Goal: Task Accomplishment & Management: Use online tool/utility

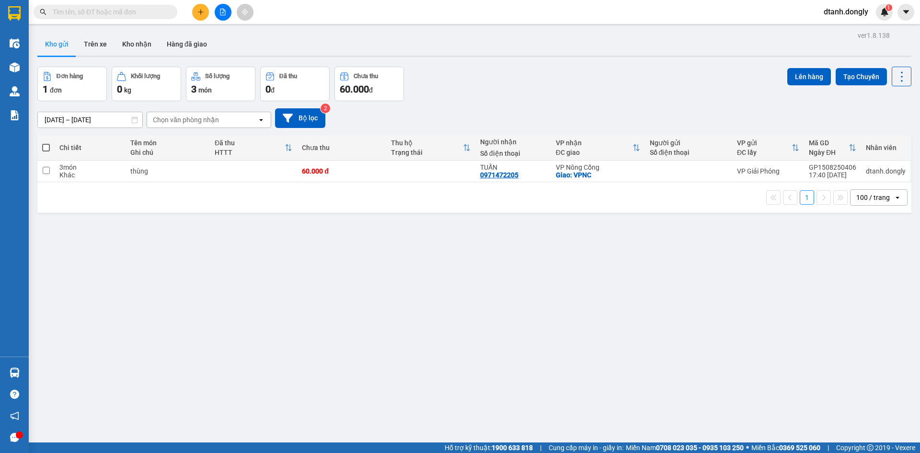
click at [197, 12] on icon "plus" at bounding box center [200, 12] width 7 height 7
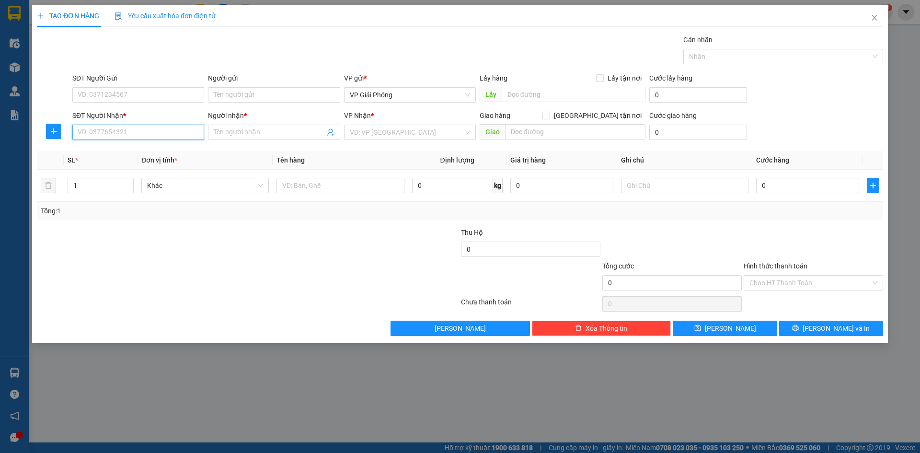
click at [182, 131] on input "SĐT Người Nhận *" at bounding box center [138, 132] width 132 height 15
type input "0913049882"
drag, startPoint x: 148, startPoint y: 152, endPoint x: 159, endPoint y: 151, distance: 11.0
click at [152, 153] on div "0913049882 - DUNG" at bounding box center [138, 151] width 120 height 11
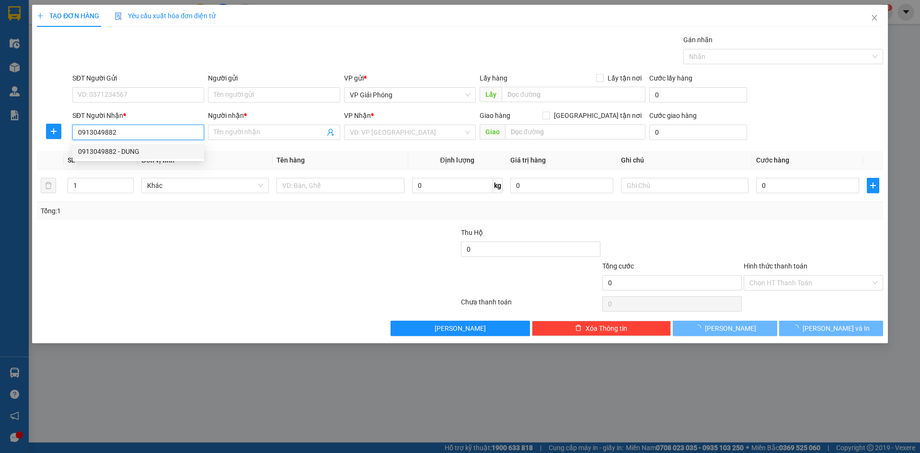
type input "DUNG"
checkbox input "true"
type input "BỈM SƠN"
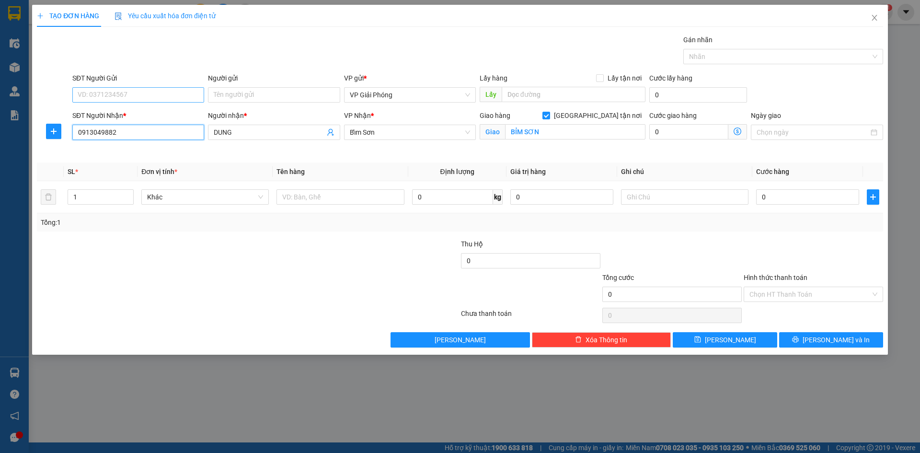
type input "0913049882"
click at [148, 93] on input "SĐT Người Gửi" at bounding box center [138, 94] width 132 height 15
click at [317, 202] on input "text" at bounding box center [341, 196] width 128 height 15
type input "kiện"
drag, startPoint x: 782, startPoint y: 205, endPoint x: 784, endPoint y: 200, distance: 5.2
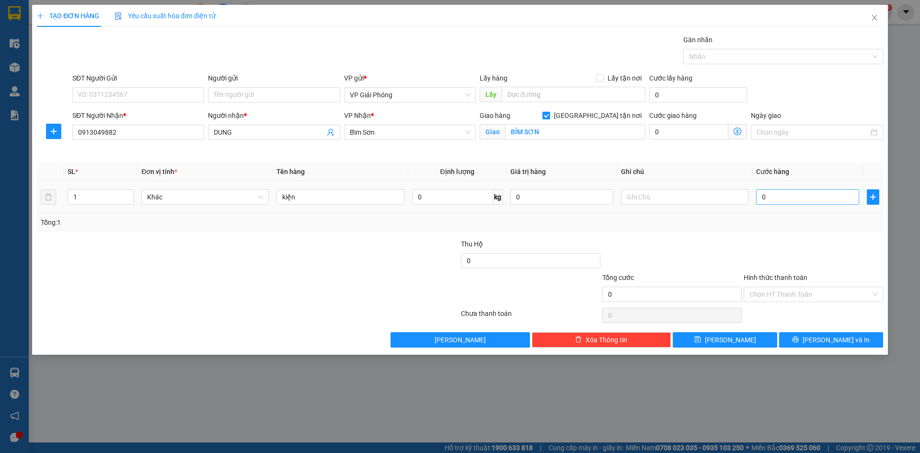
click at [784, 202] on div "0" at bounding box center [807, 196] width 103 height 19
click at [785, 198] on input "0" at bounding box center [807, 196] width 103 height 15
type input "4"
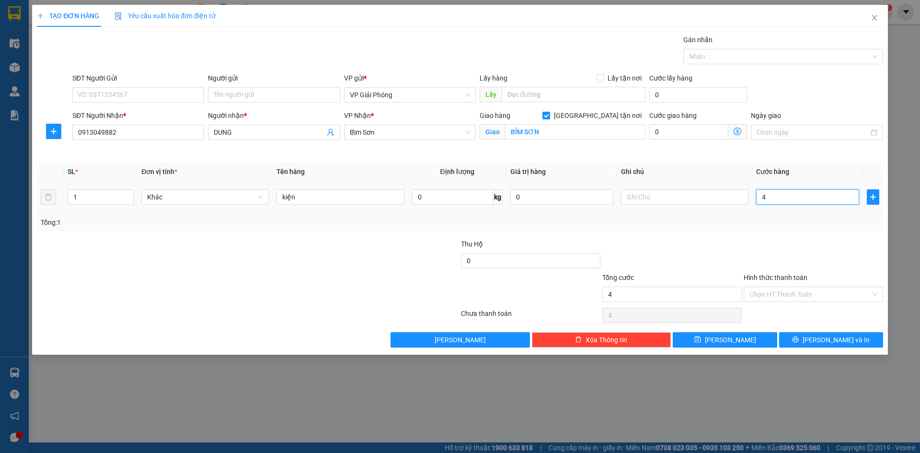
type input "40"
click at [723, 53] on div at bounding box center [779, 57] width 186 height 12
type input "40.000"
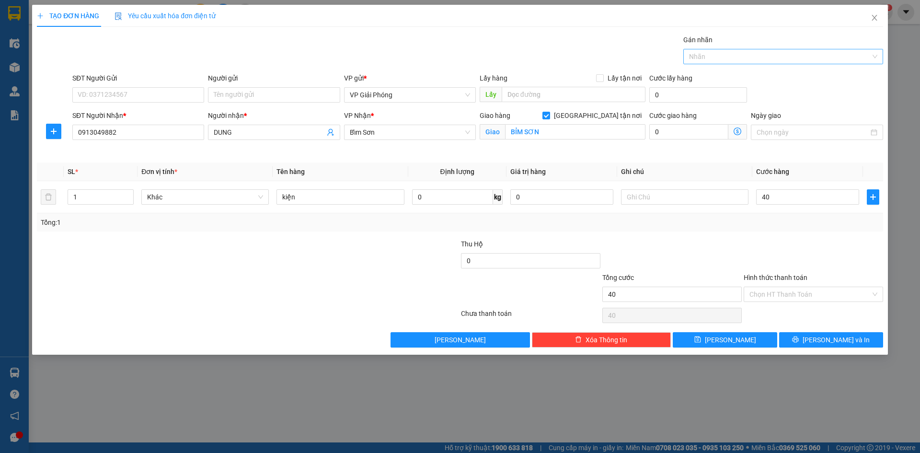
type input "40.000"
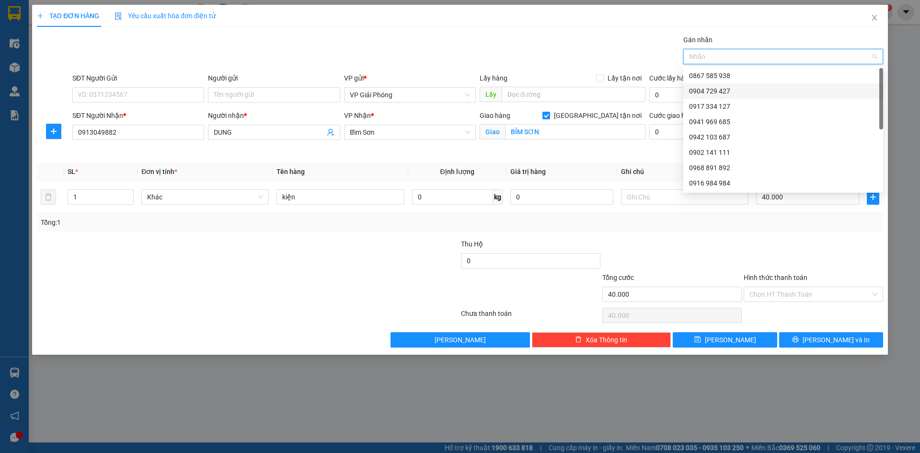
drag, startPoint x: 728, startPoint y: 91, endPoint x: 770, endPoint y: 122, distance: 51.8
click at [729, 91] on div "0904 729 427" at bounding box center [783, 91] width 188 height 11
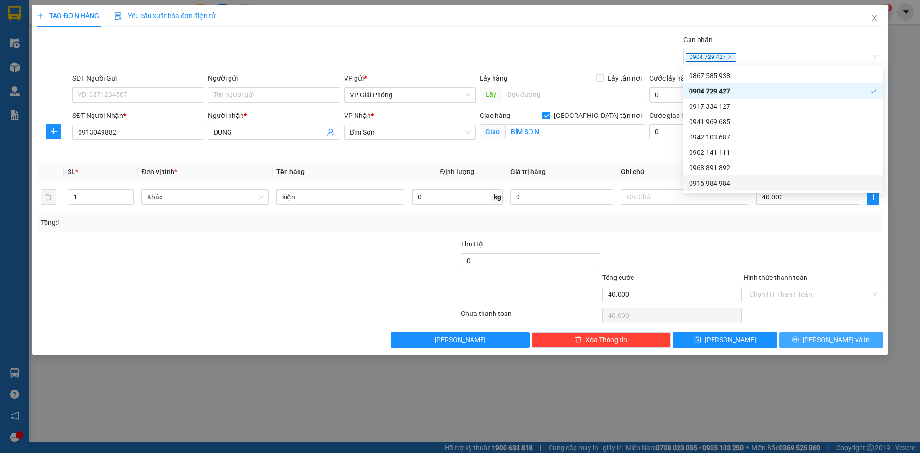
drag, startPoint x: 833, startPoint y: 342, endPoint x: 808, endPoint y: 326, distance: 30.2
click at [833, 342] on span "[PERSON_NAME] và In" at bounding box center [836, 340] width 67 height 11
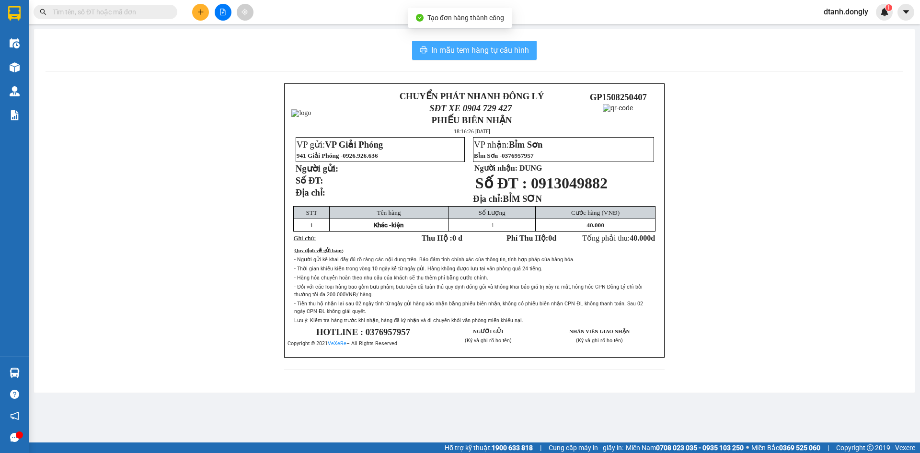
drag, startPoint x: 491, startPoint y: 50, endPoint x: 616, endPoint y: 251, distance: 236.4
click at [492, 51] on span "In mẫu tem hàng tự cấu hình" at bounding box center [480, 50] width 98 height 12
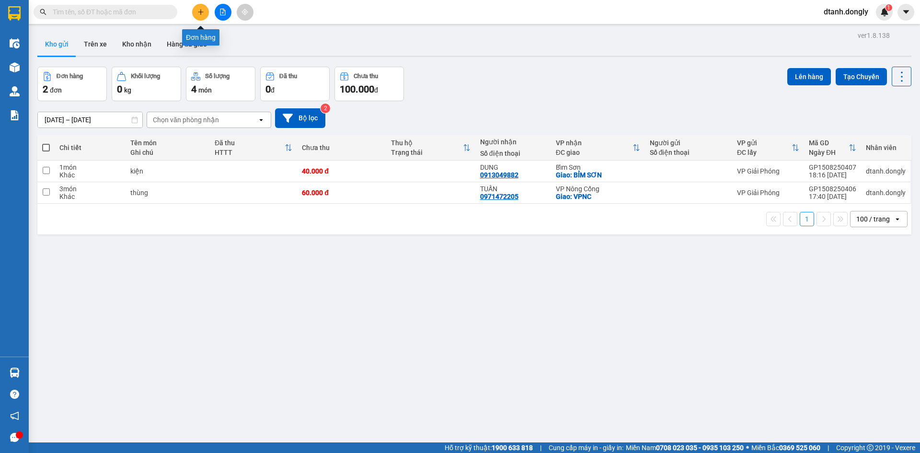
click at [202, 10] on icon "plus" at bounding box center [200, 12] width 7 height 7
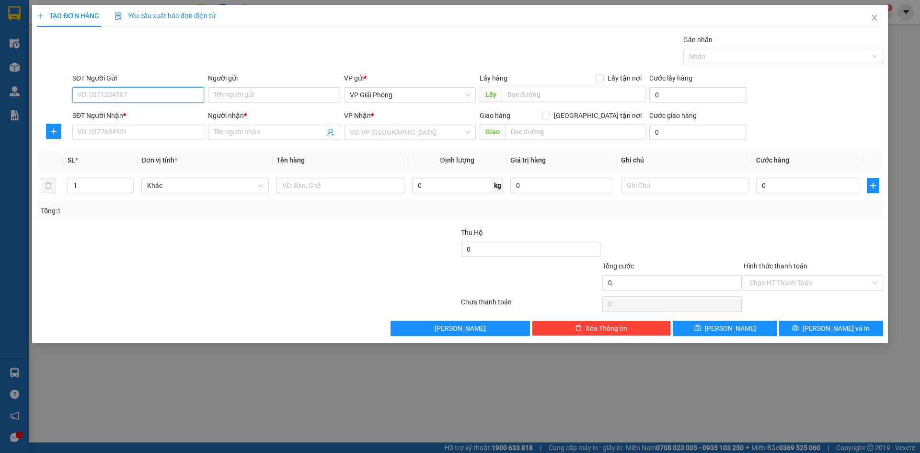
click at [129, 95] on input "SĐT Người Gửi" at bounding box center [138, 94] width 132 height 15
click at [127, 111] on div "0392262223" at bounding box center [138, 114] width 120 height 11
type input "0392262223"
click at [125, 131] on input "SĐT Người Nhận *" at bounding box center [138, 132] width 132 height 15
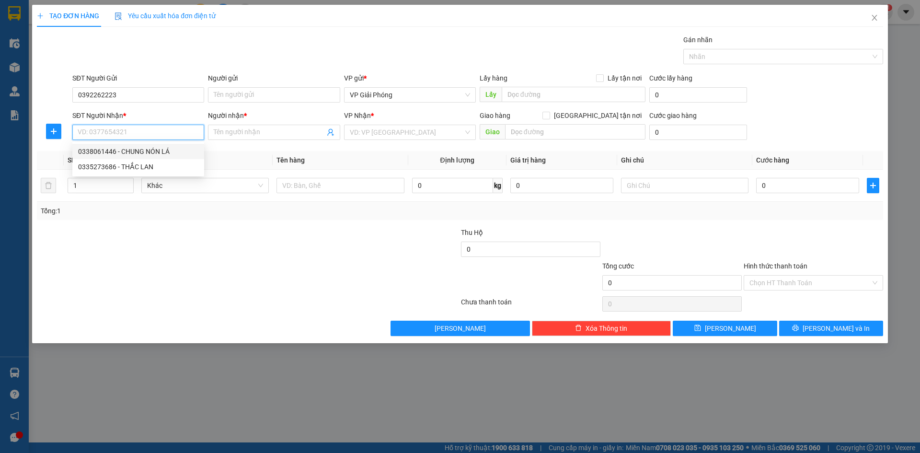
click at [136, 150] on div "0338061446 - CHUNG NÓN LÁ" at bounding box center [138, 151] width 120 height 11
type input "0338061446"
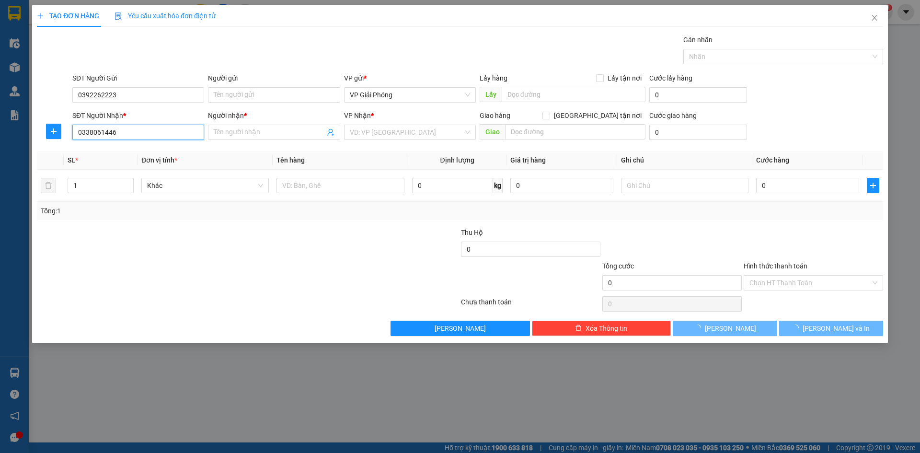
type input "CHUNG NÓN LÁ"
checkbox input "true"
type input "TT [GEOGRAPHIC_DATA]"
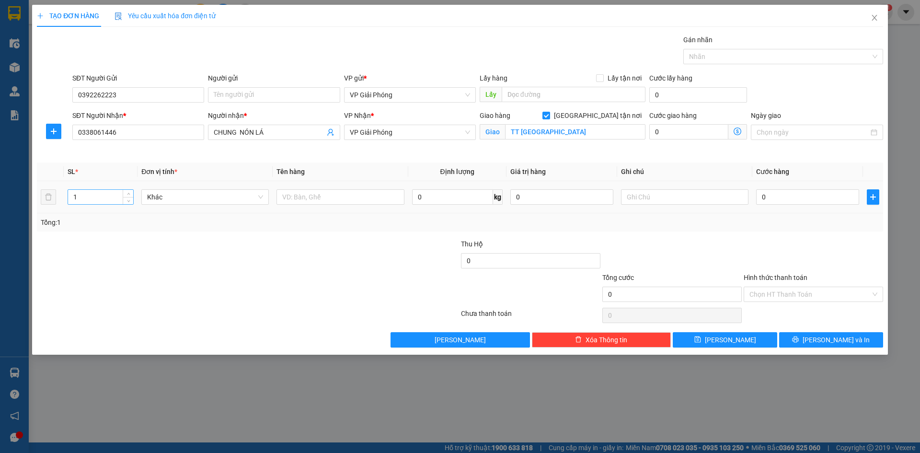
click at [114, 192] on input "1" at bounding box center [100, 197] width 65 height 14
type input "3"
click at [317, 196] on input "text" at bounding box center [341, 196] width 128 height 15
drag, startPoint x: 467, startPoint y: 133, endPoint x: 463, endPoint y: 137, distance: 5.9
click at [467, 133] on span "VP Giải Phóng" at bounding box center [410, 132] width 120 height 14
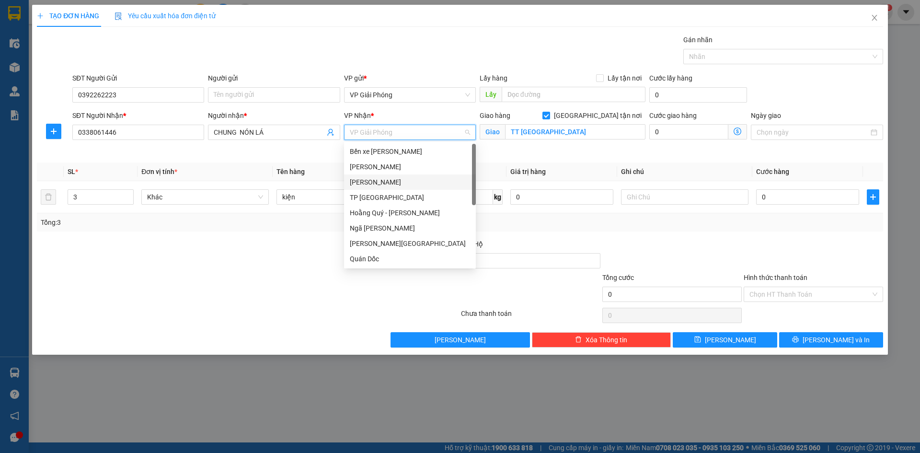
click at [412, 178] on div "[PERSON_NAME]" at bounding box center [410, 182] width 120 height 11
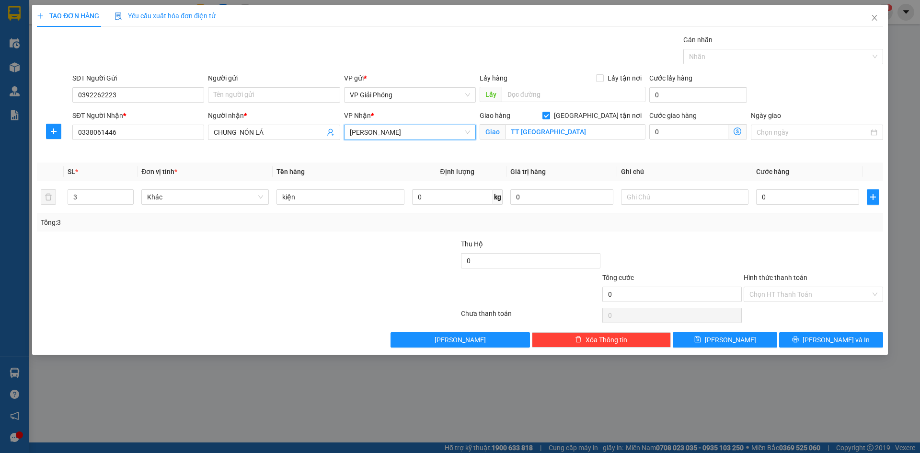
click at [464, 132] on span "[PERSON_NAME]" at bounding box center [410, 132] width 120 height 14
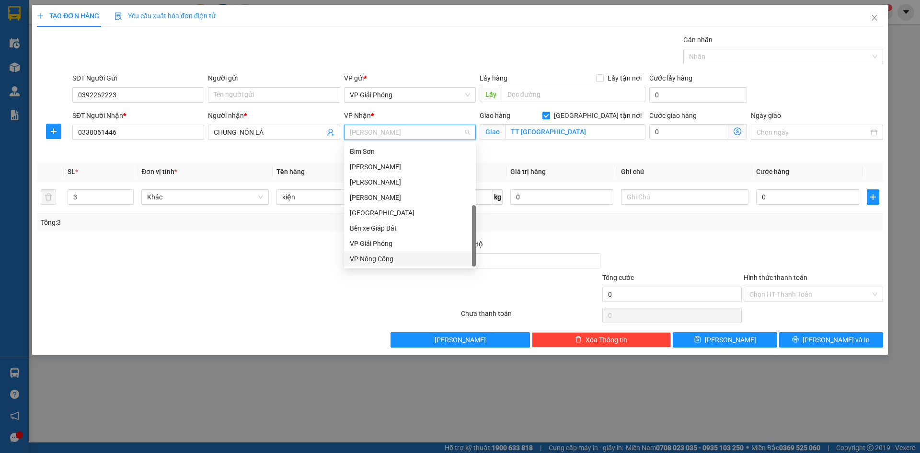
click at [411, 256] on div "VP Nông Cống" at bounding box center [410, 259] width 120 height 11
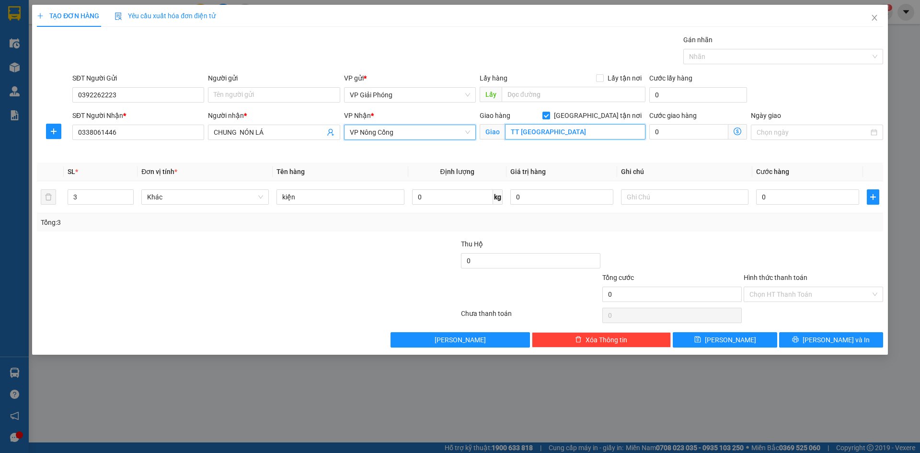
click at [571, 135] on input "TT [GEOGRAPHIC_DATA]" at bounding box center [575, 131] width 140 height 15
click at [611, 233] on div "Transit Pickup Surcharge Ids Transit Deliver Surcharge Ids Transit Deliver Surc…" at bounding box center [460, 191] width 847 height 313
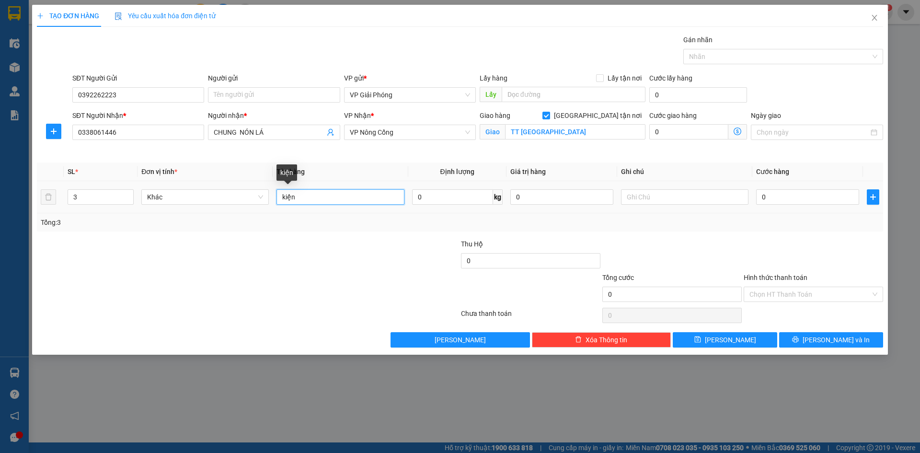
click at [368, 197] on input "kiện" at bounding box center [341, 196] width 128 height 15
type input "k"
type input "bó"
drag, startPoint x: 776, startPoint y: 196, endPoint x: 782, endPoint y: 194, distance: 7.0
click at [777, 195] on input "0" at bounding box center [807, 196] width 103 height 15
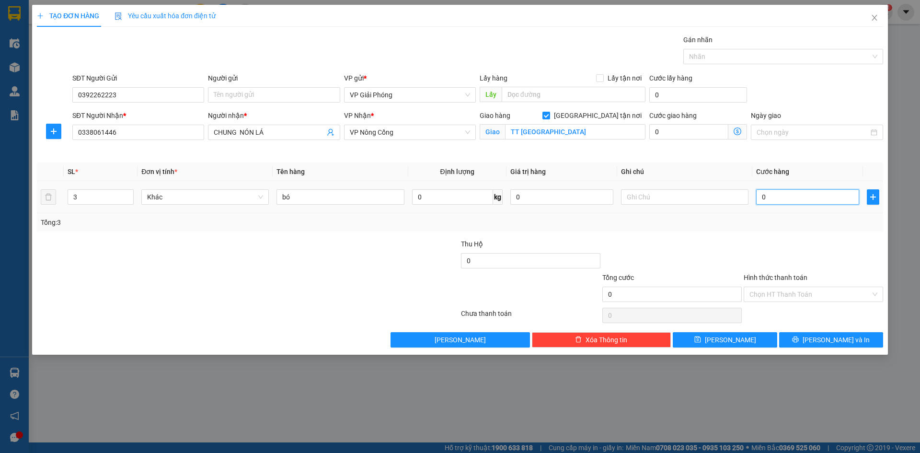
type input "2"
type input "20"
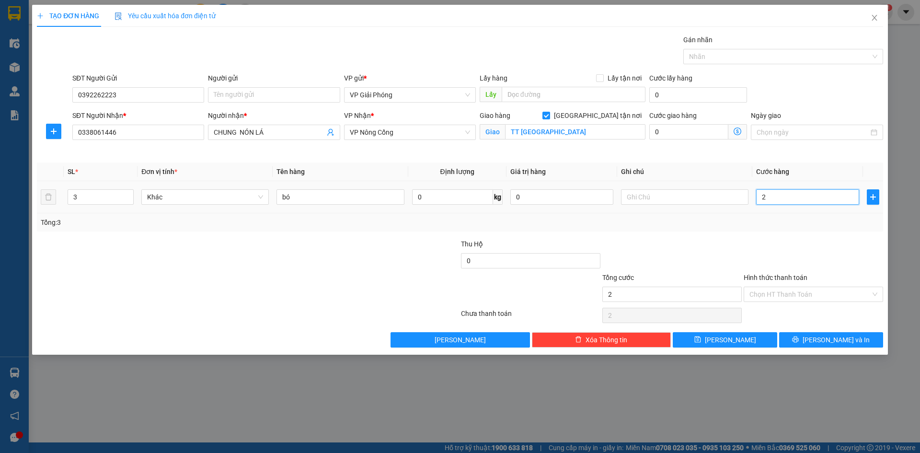
type input "20"
type input "200"
click at [758, 58] on div at bounding box center [779, 57] width 186 height 12
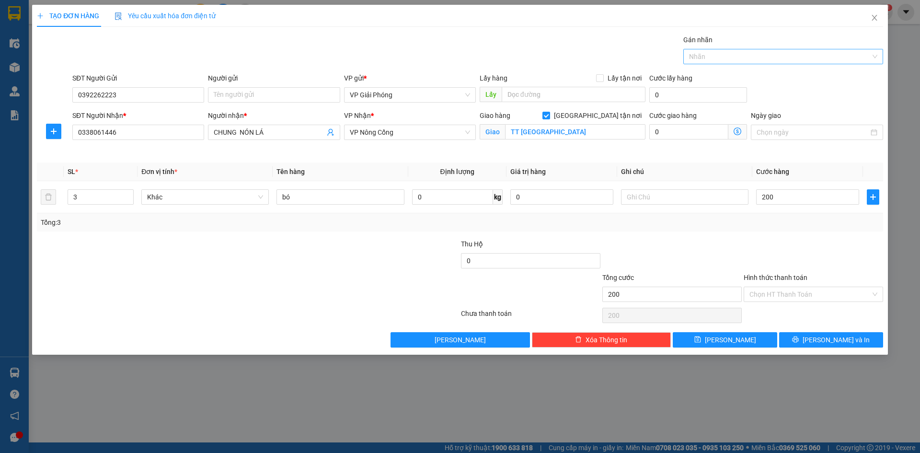
type input "200.000"
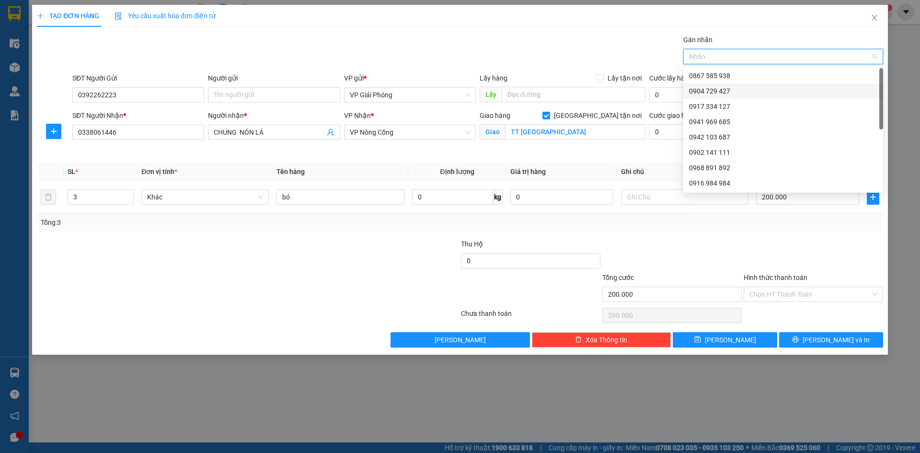
drag, startPoint x: 728, startPoint y: 89, endPoint x: 740, endPoint y: 98, distance: 15.3
click at [728, 89] on div "0904 729 427" at bounding box center [783, 91] width 188 height 11
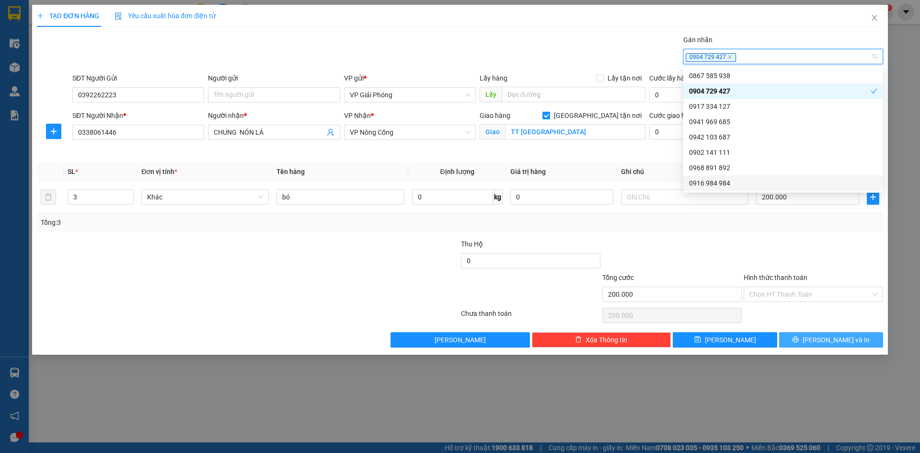
drag, startPoint x: 826, startPoint y: 340, endPoint x: 783, endPoint y: 316, distance: 49.4
click at [826, 340] on span "[PERSON_NAME] và In" at bounding box center [836, 340] width 67 height 11
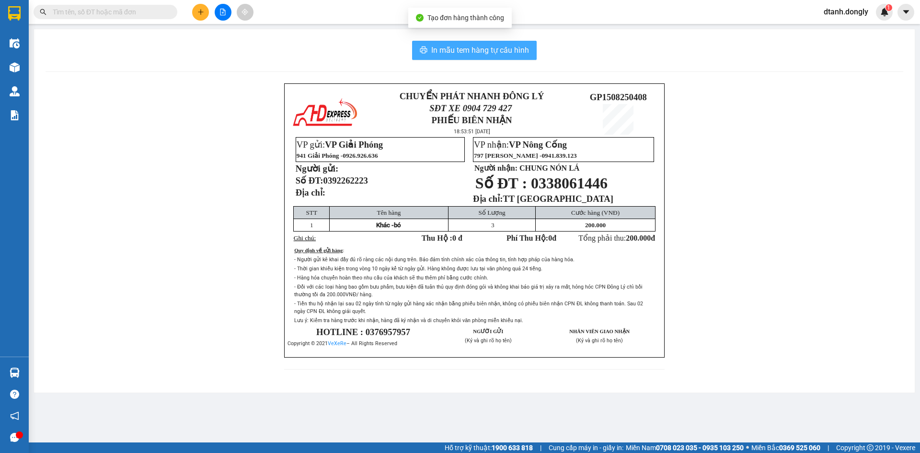
drag, startPoint x: 485, startPoint y: 48, endPoint x: 498, endPoint y: 47, distance: 13.0
click at [486, 49] on span "In mẫu tem hàng tự cấu hình" at bounding box center [480, 50] width 98 height 12
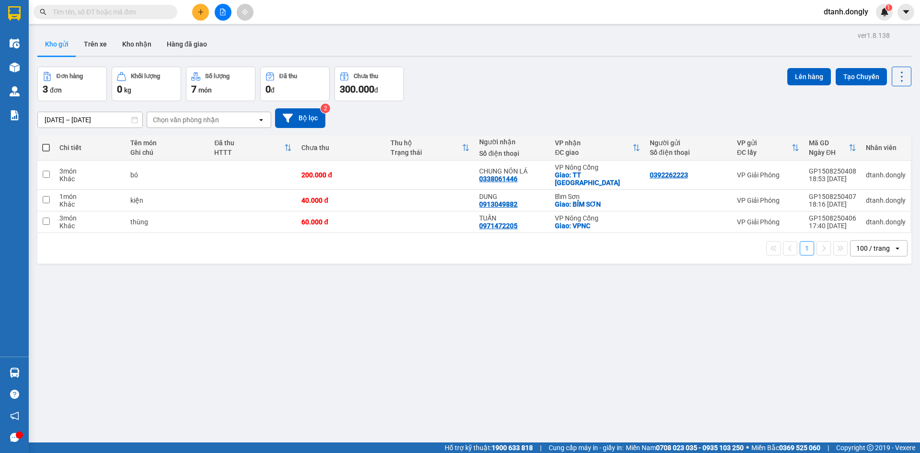
click at [46, 148] on span at bounding box center [46, 148] width 8 height 8
click at [46, 143] on input "checkbox" at bounding box center [46, 143] width 0 height 0
checkbox input "true"
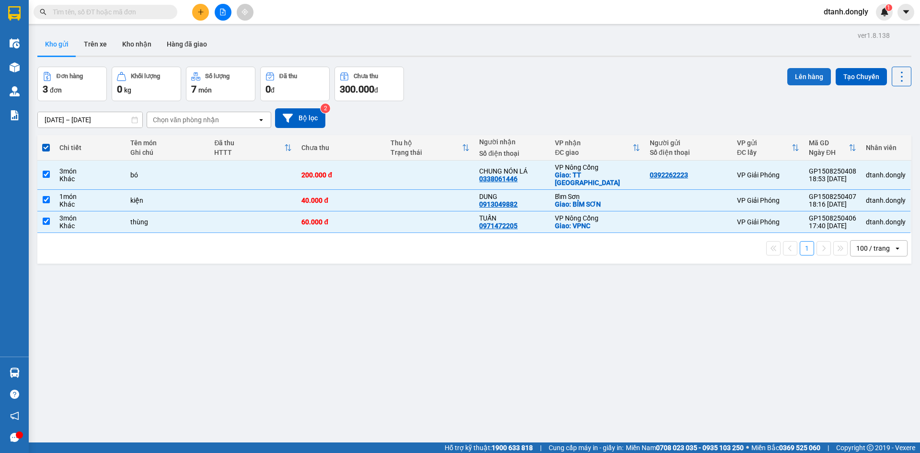
click at [795, 72] on button "Lên hàng" at bounding box center [810, 76] width 44 height 17
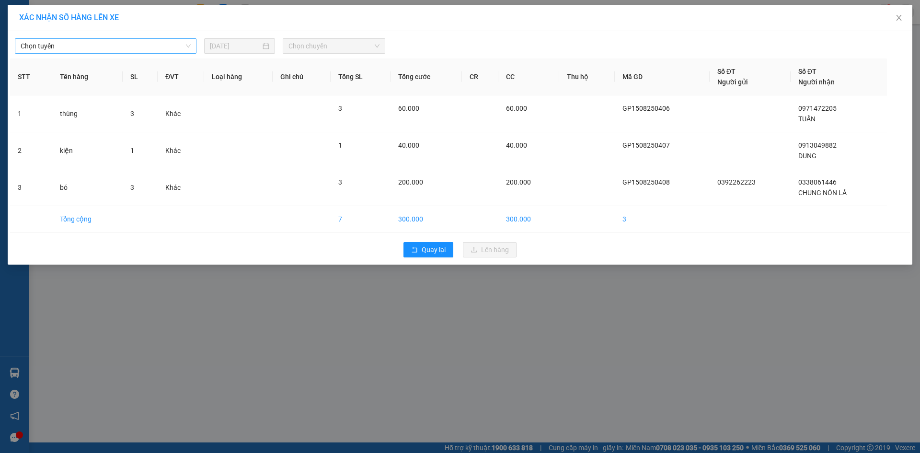
click at [182, 47] on span "Chọn tuyến" at bounding box center [106, 46] width 170 height 14
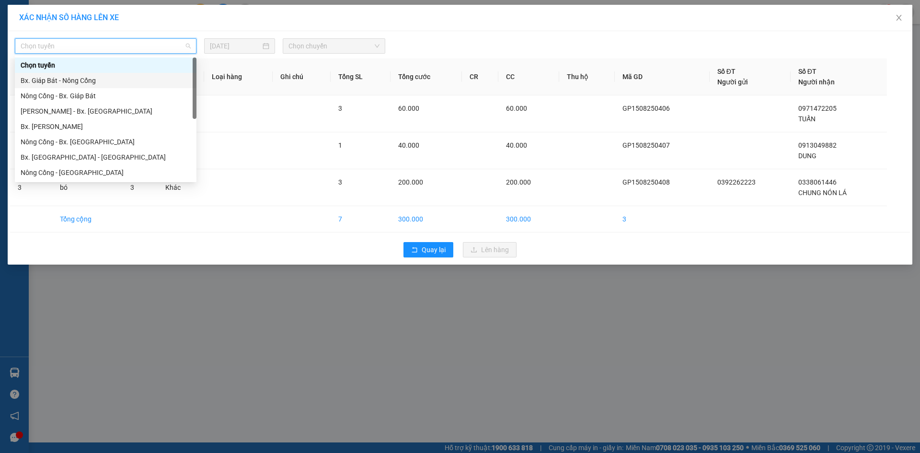
drag, startPoint x: 162, startPoint y: 81, endPoint x: 325, endPoint y: 74, distance: 162.7
click at [171, 79] on div "Bx. Giáp Bát - Nông Cống" at bounding box center [106, 80] width 170 height 11
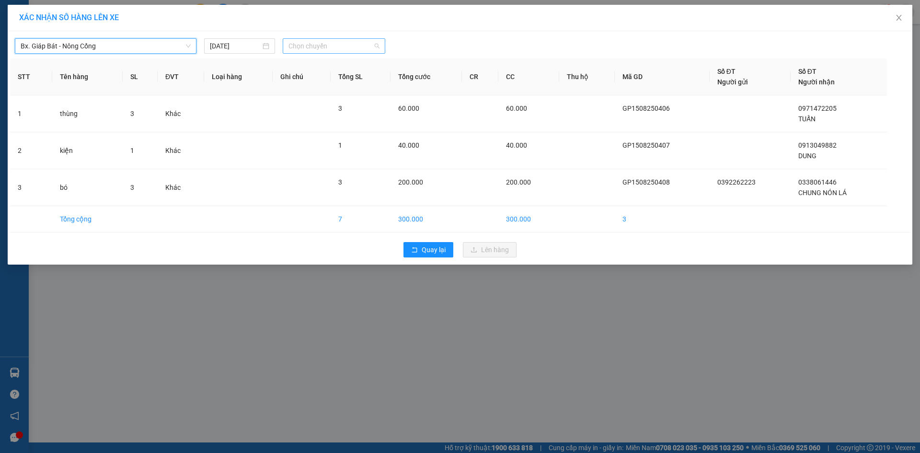
click at [373, 46] on span "Chọn chuyến" at bounding box center [334, 46] width 91 height 14
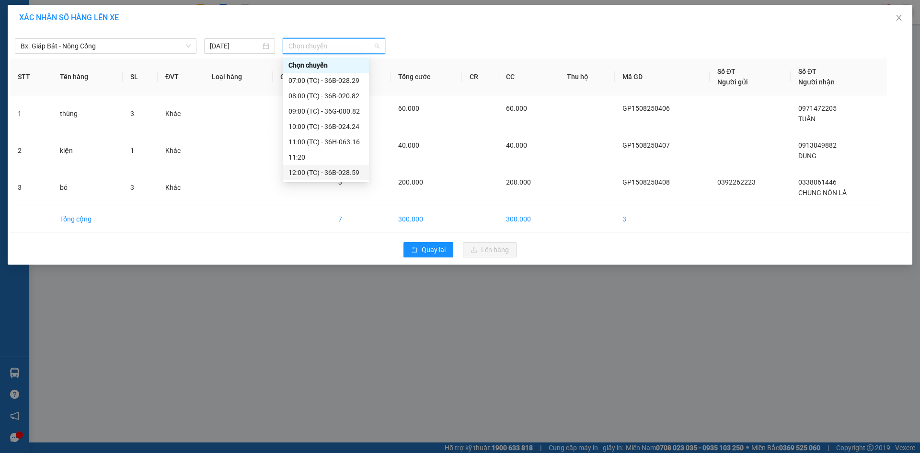
scroll to position [169, 0]
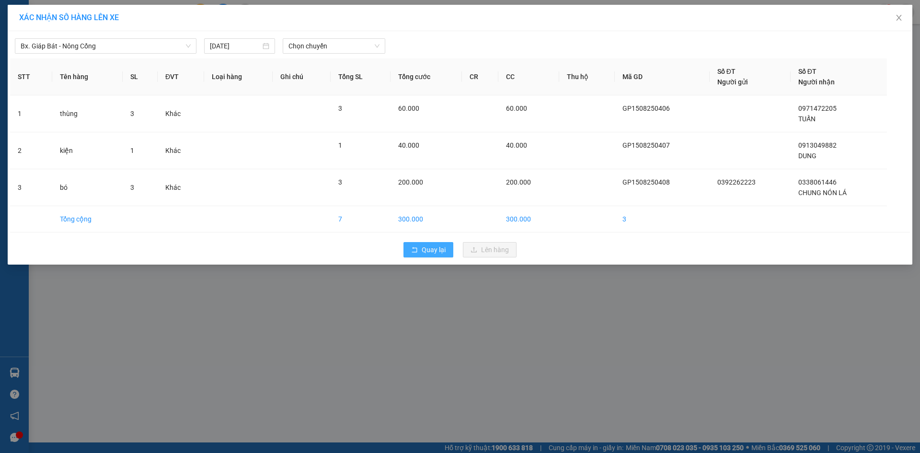
click at [429, 250] on span "Quay lại" at bounding box center [434, 249] width 24 height 11
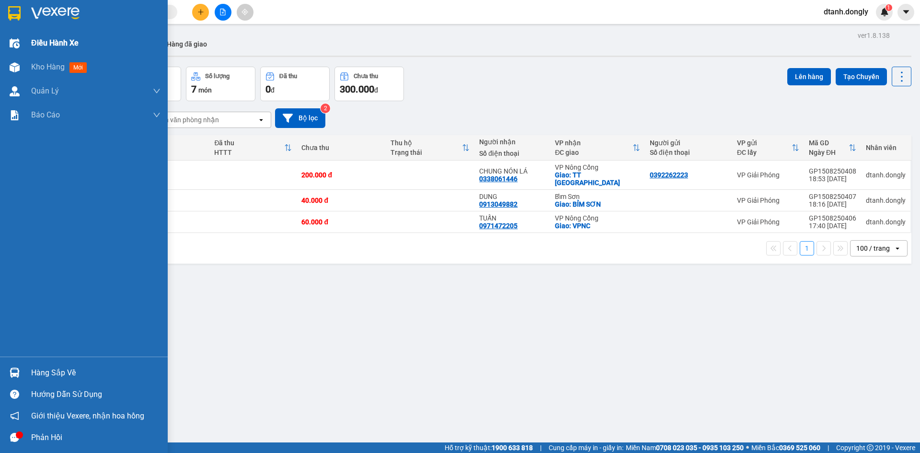
drag, startPoint x: 53, startPoint y: 37, endPoint x: 115, endPoint y: 37, distance: 61.8
click at [53, 36] on div "Điều hành xe" at bounding box center [95, 43] width 129 height 24
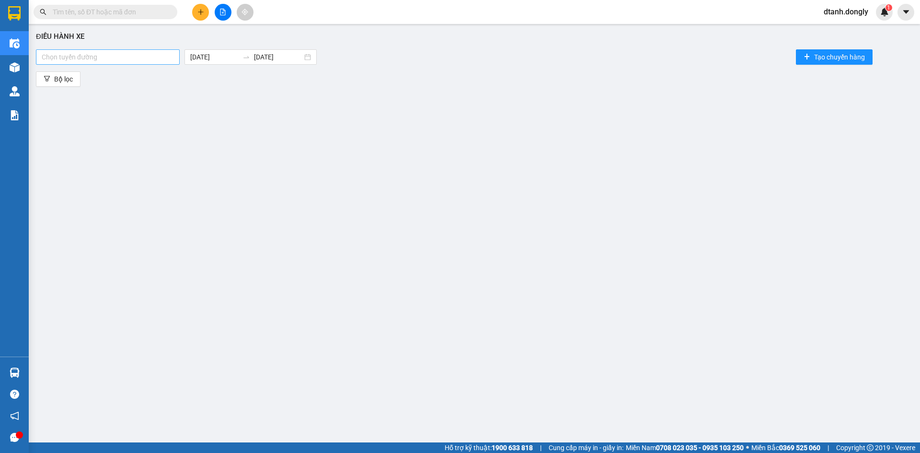
click at [173, 57] on div at bounding box center [107, 57] width 139 height 12
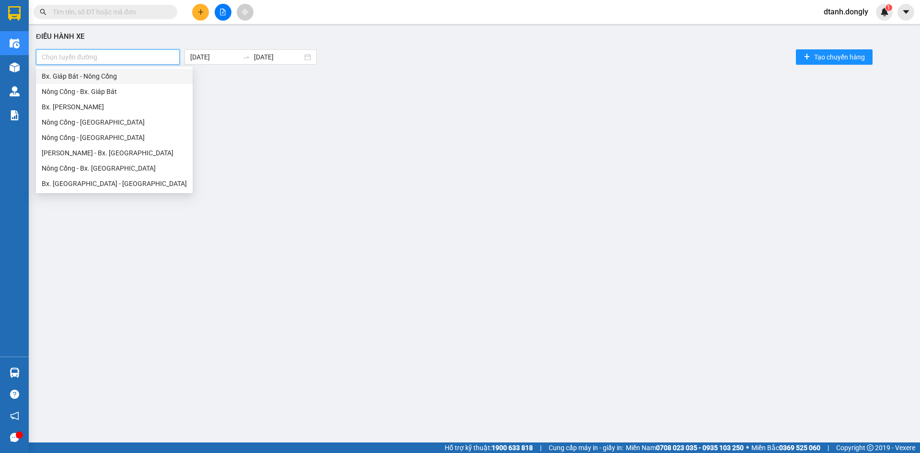
click at [149, 75] on div "Bx. Giáp Bát - Nông Cống" at bounding box center [114, 76] width 145 height 11
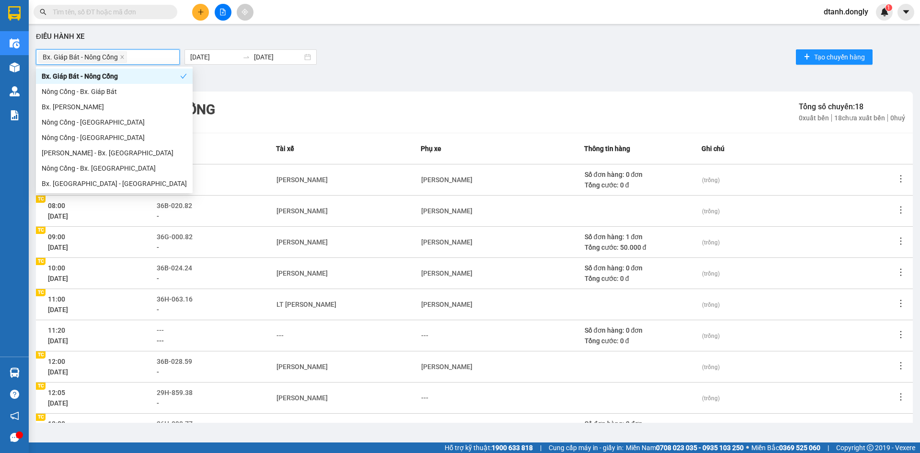
scroll to position [92, 0]
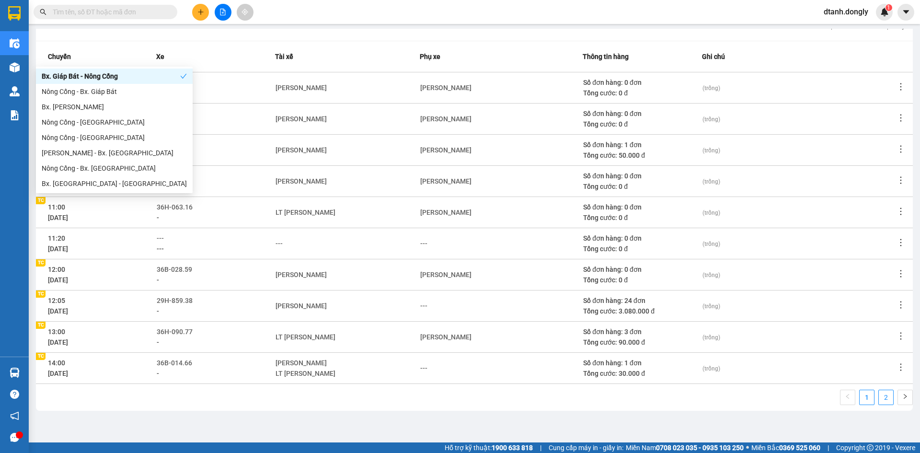
click at [879, 395] on link "2" at bounding box center [886, 397] width 14 height 14
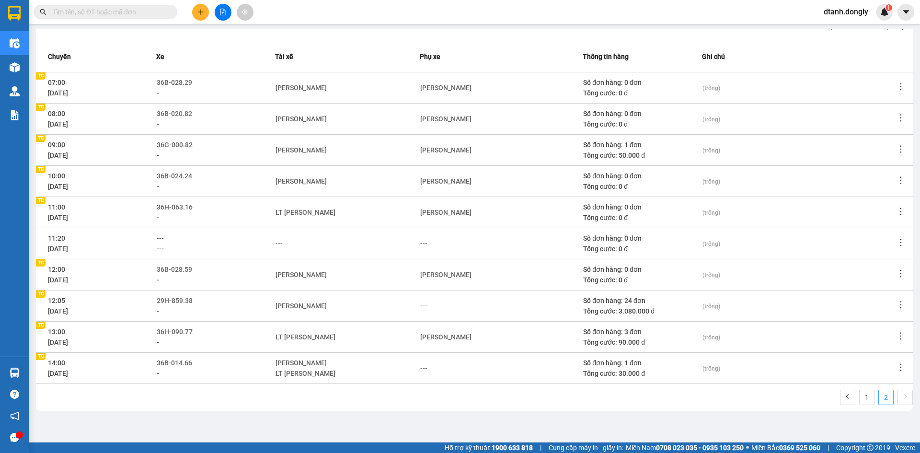
scroll to position [30, 0]
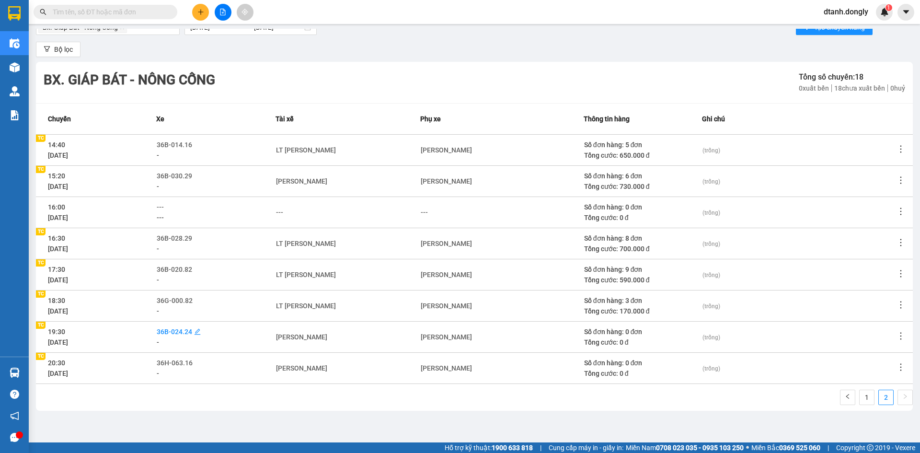
click at [190, 331] on span "36B-024.24" at bounding box center [174, 332] width 35 height 8
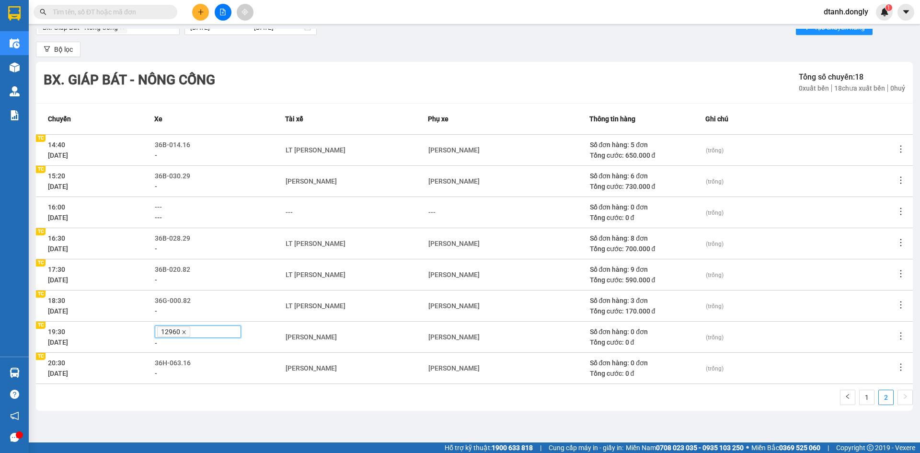
click at [186, 333] on icon "close" at bounding box center [184, 332] width 5 height 5
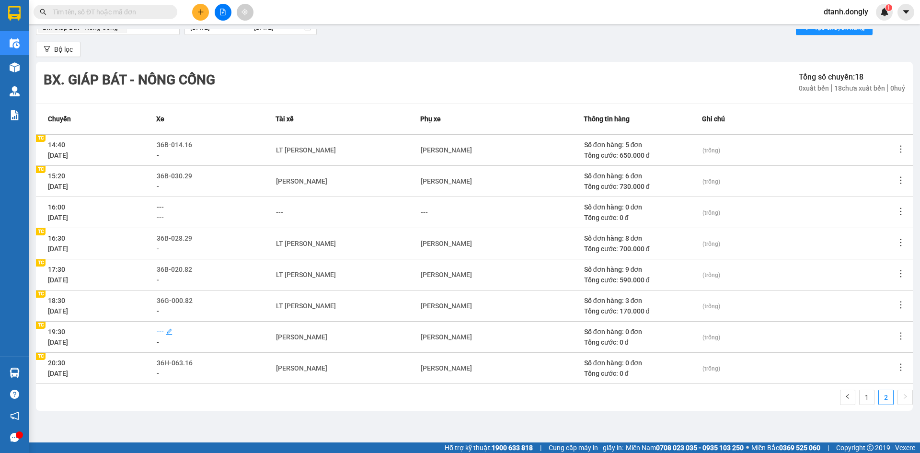
click at [164, 334] on span "---" at bounding box center [160, 332] width 7 height 8
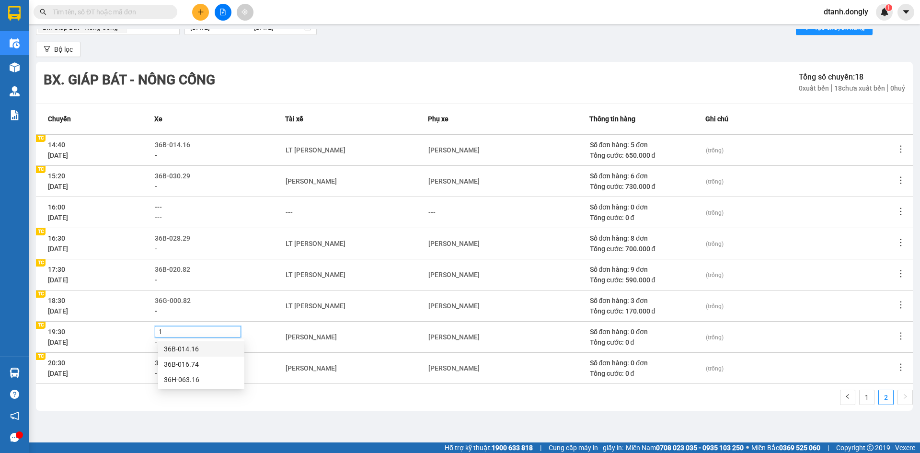
type input "16"
drag, startPoint x: 179, startPoint y: 379, endPoint x: 235, endPoint y: 374, distance: 55.8
click at [195, 375] on div "36H-063.16" at bounding box center [201, 379] width 75 height 11
click at [353, 415] on div "Điều hành xe Bx. Giáp Bát - Nông Cống [DATE] [DATE] Tạo chuyến hàng Bộ lọc Bx. …" at bounding box center [475, 226] width 882 height 394
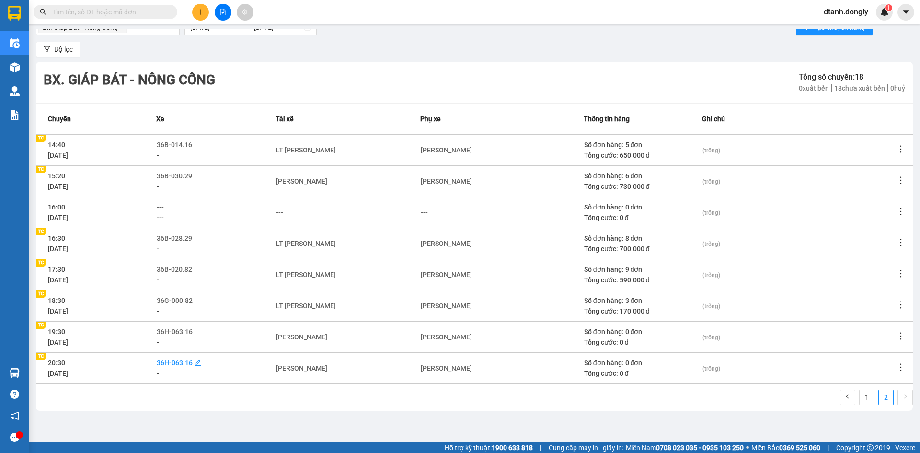
click at [190, 363] on span "36H-063.16" at bounding box center [175, 363] width 36 height 8
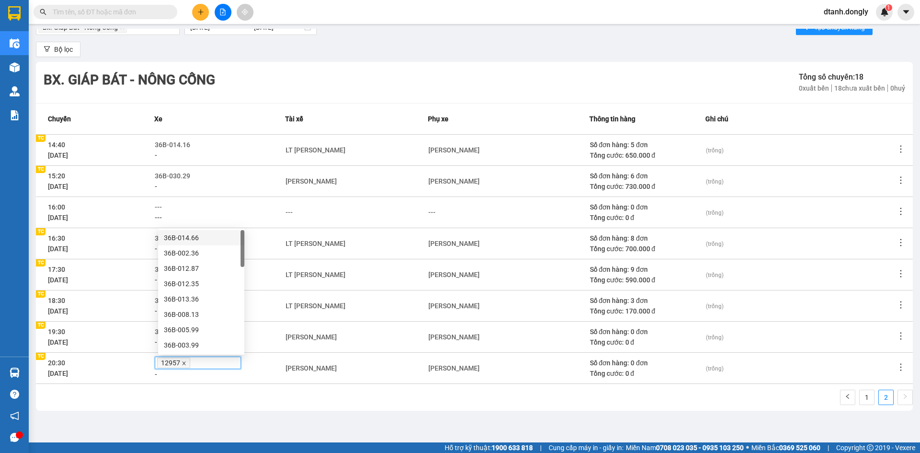
click at [186, 363] on icon "close" at bounding box center [184, 363] width 5 height 5
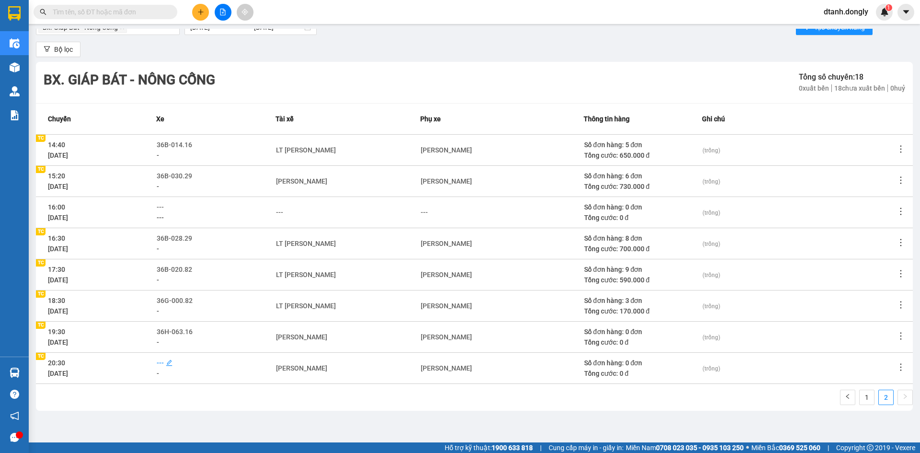
click at [164, 365] on span "---" at bounding box center [160, 363] width 7 height 8
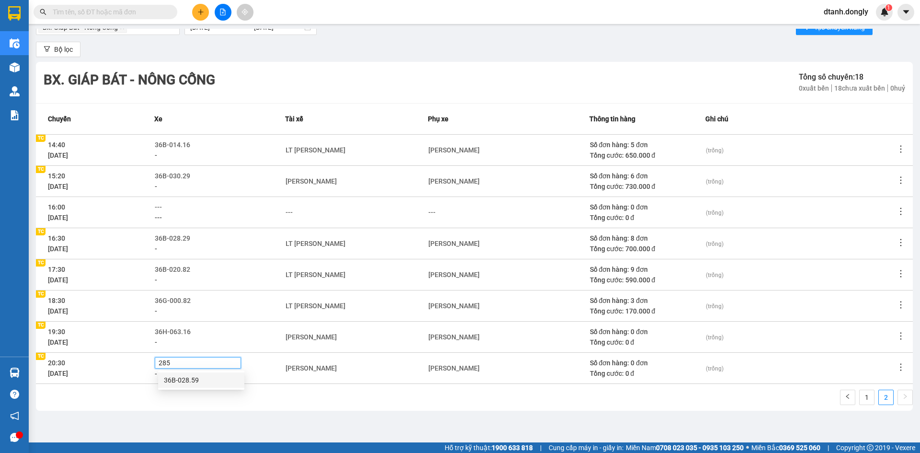
type input "2859"
drag, startPoint x: 194, startPoint y: 378, endPoint x: 233, endPoint y: 407, distance: 49.7
click at [194, 378] on div "36B-028.59" at bounding box center [201, 380] width 75 height 11
click at [271, 424] on main "Điều hành xe Bx. Giáp Bát - Nông Cống [DATE] [DATE] Tạo chuyến hàng Bộ lọc Bx. …" at bounding box center [460, 221] width 920 height 442
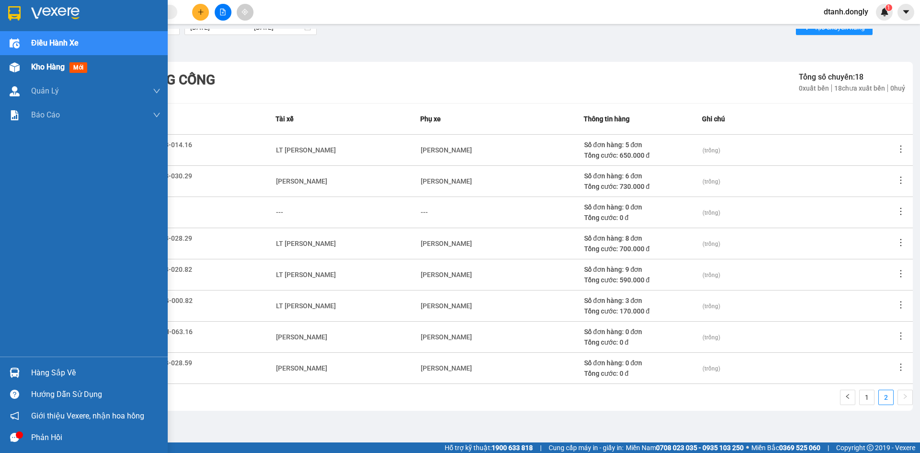
click at [24, 63] on div "Kho hàng mới" at bounding box center [84, 67] width 168 height 24
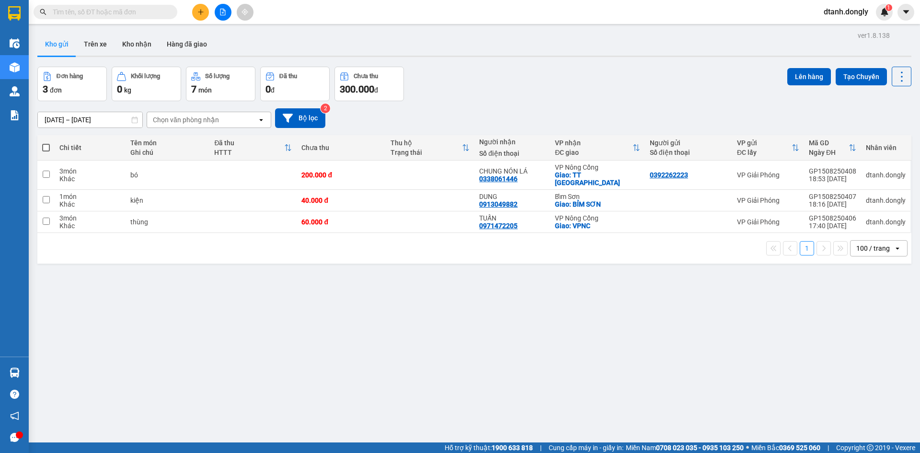
click at [45, 145] on span at bounding box center [46, 148] width 8 height 8
click at [46, 143] on input "checkbox" at bounding box center [46, 143] width 0 height 0
checkbox input "true"
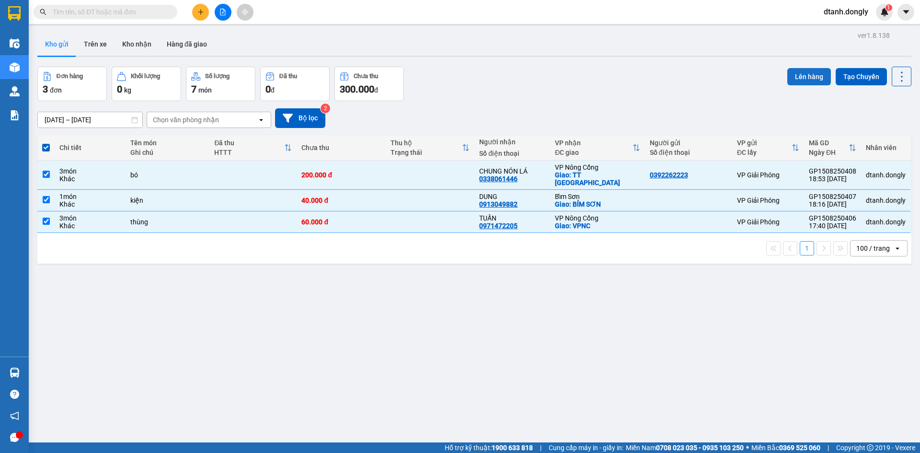
click at [800, 75] on button "Lên hàng" at bounding box center [810, 76] width 44 height 17
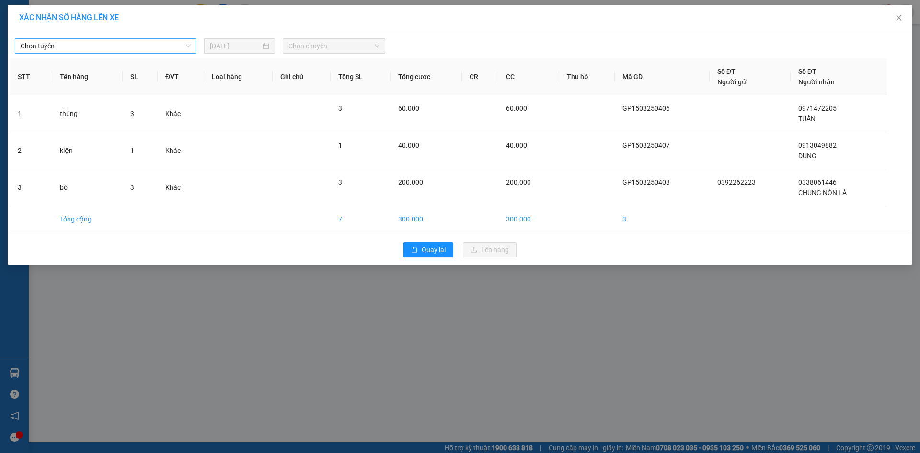
click at [174, 46] on span "Chọn tuyến" at bounding box center [106, 46] width 170 height 14
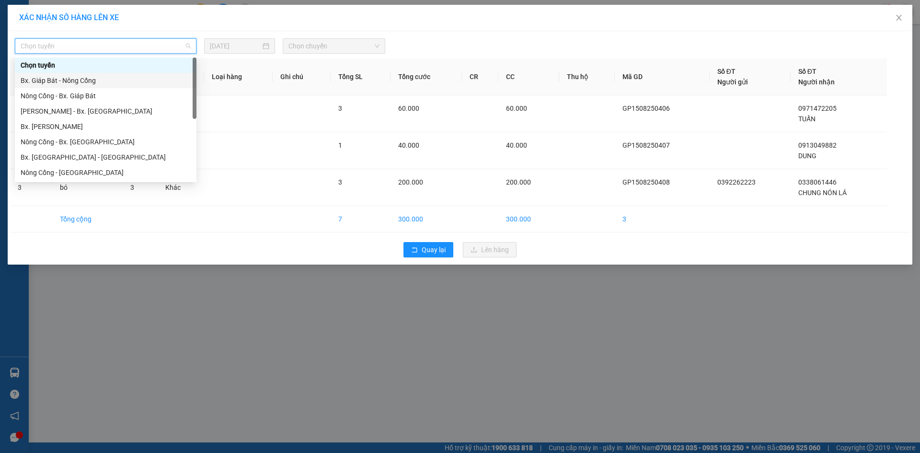
click at [158, 82] on div "Bx. Giáp Bát - Nông Cống" at bounding box center [106, 80] width 170 height 11
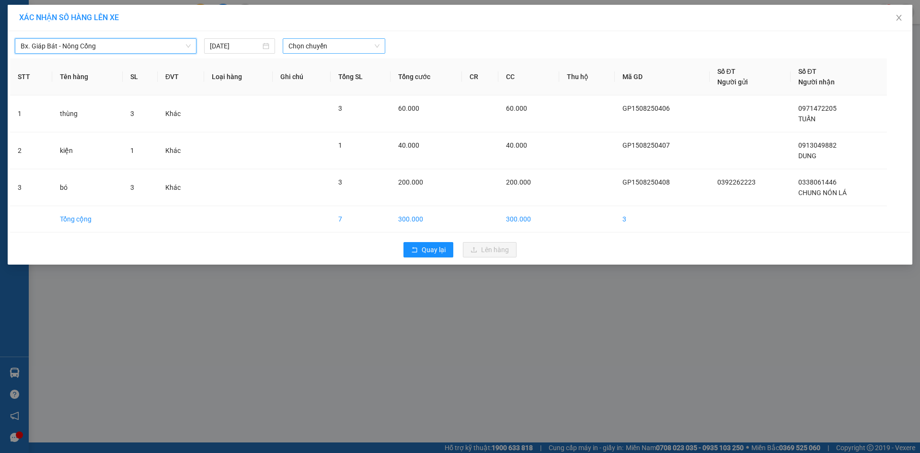
click at [372, 46] on span "Chọn chuyến" at bounding box center [334, 46] width 91 height 14
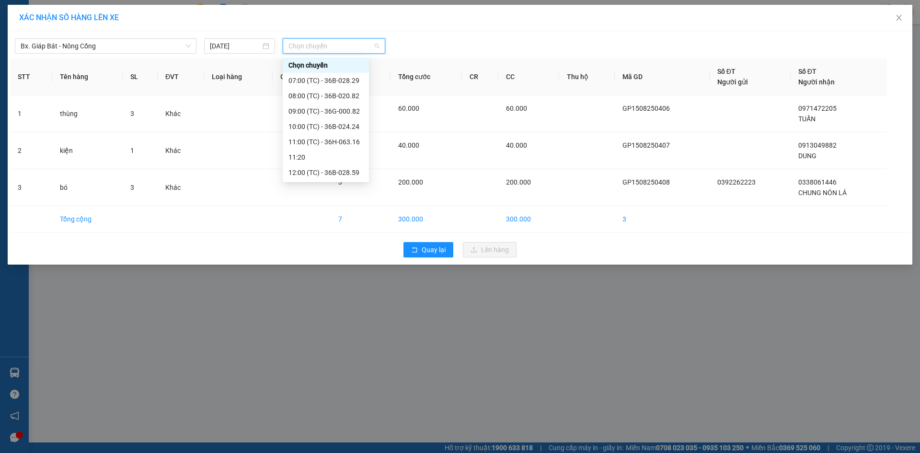
scroll to position [169, 0]
click at [342, 157] on div "19:30 (TC) - 36H-063.16" at bounding box center [326, 157] width 75 height 11
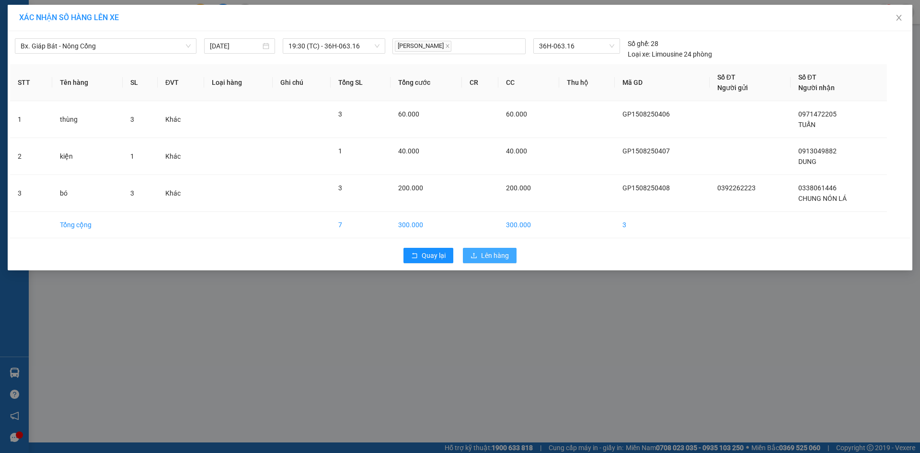
click at [497, 258] on span "Lên hàng" at bounding box center [495, 255] width 28 height 11
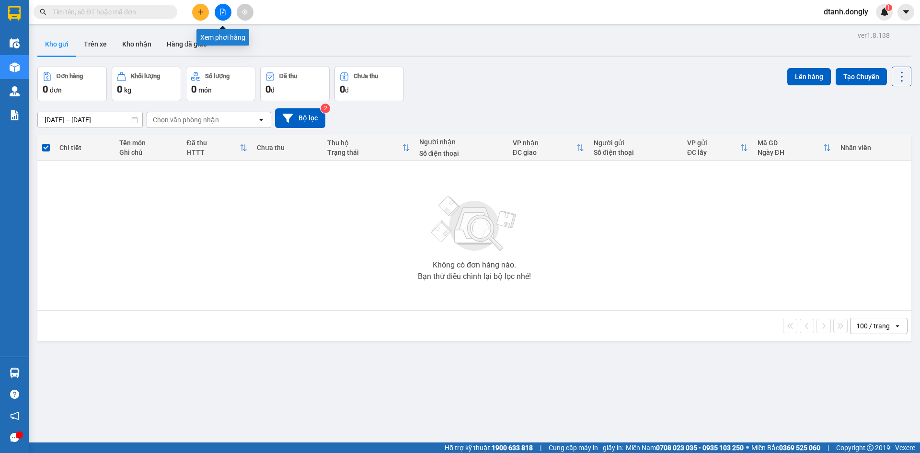
click at [220, 10] on icon "file-add" at bounding box center [222, 12] width 5 height 7
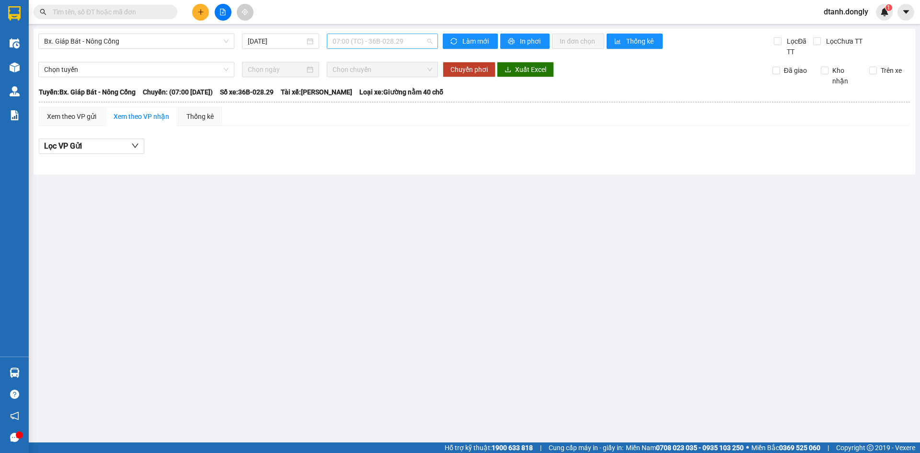
click at [426, 39] on span "07:00 (TC) - 36B-028.29" at bounding box center [383, 41] width 100 height 14
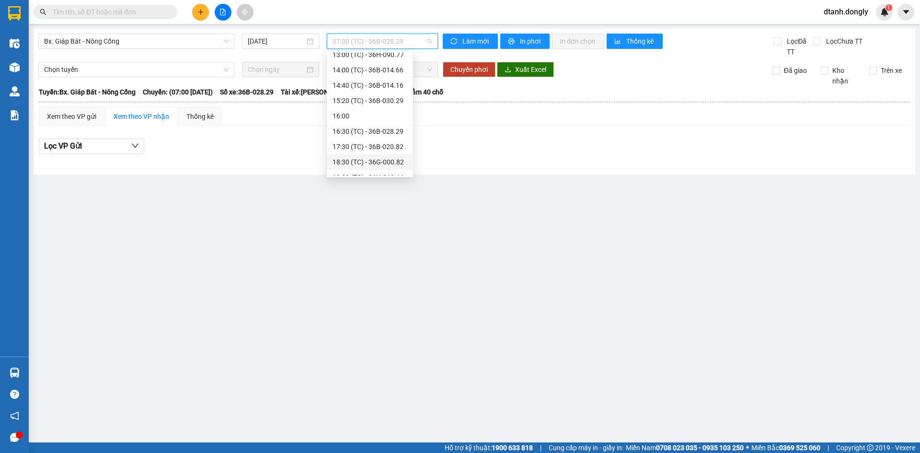
scroll to position [169, 0]
click at [381, 151] on div "19:30 (TC) - 36H-063.16" at bounding box center [370, 152] width 75 height 11
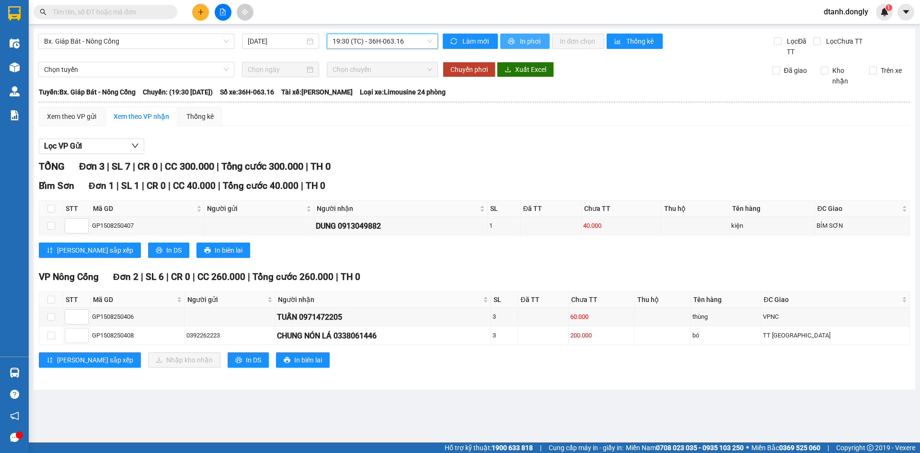
click at [536, 40] on span "In phơi" at bounding box center [531, 41] width 22 height 11
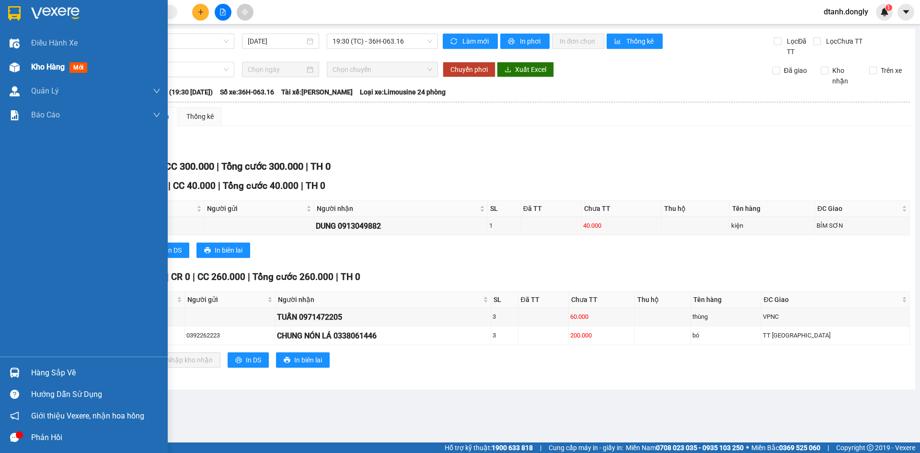
click at [39, 66] on span "Kho hàng" at bounding box center [48, 66] width 34 height 9
